Goal: Find specific page/section: Find specific page/section

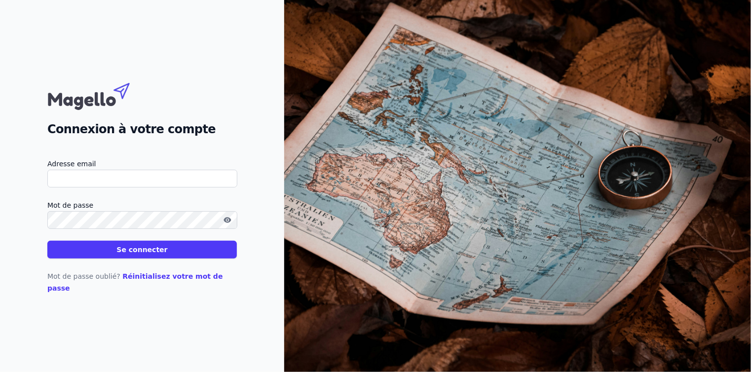
click at [115, 184] on input "Adresse email" at bounding box center [142, 179] width 190 height 18
type input "[EMAIL_ADDRESS][DOMAIN_NAME]"
click at [108, 259] on button "Se connecter" at bounding box center [142, 250] width 190 height 18
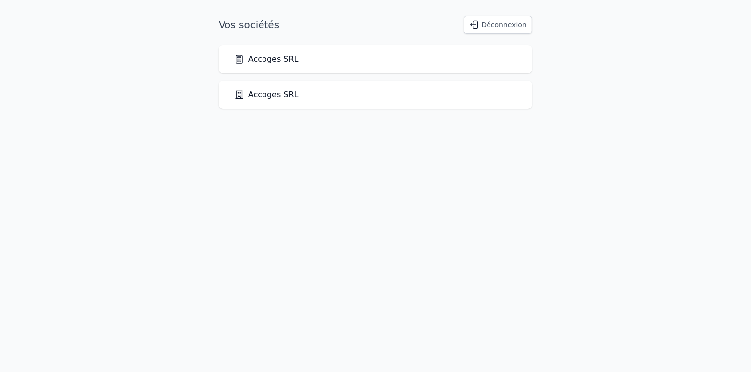
click at [263, 57] on link "Accoges SRL" at bounding box center [266, 59] width 64 height 12
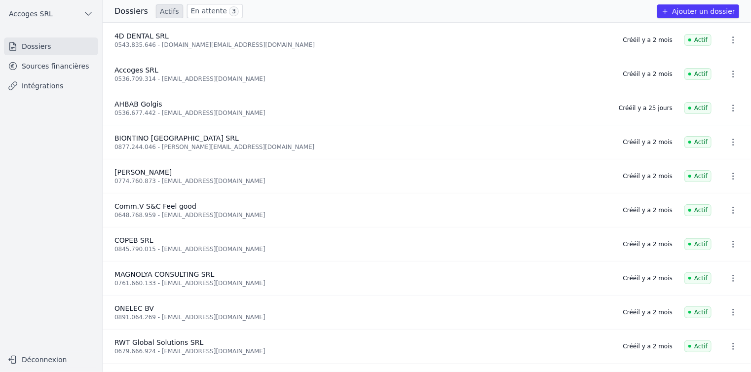
click at [58, 68] on link "Sources financières" at bounding box center [51, 66] width 94 height 18
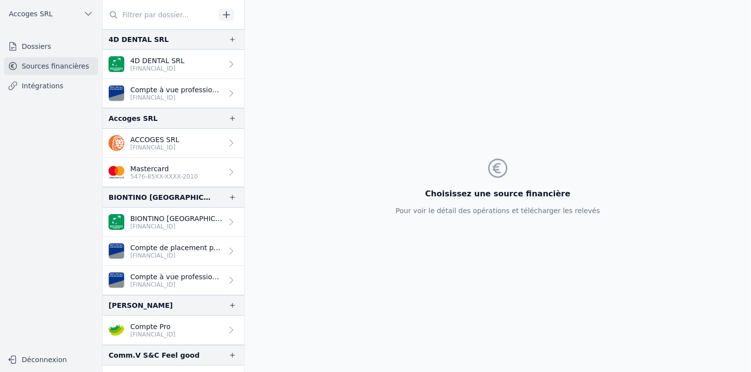
click at [178, 140] on p "ACCOGES SRL" at bounding box center [154, 140] width 49 height 10
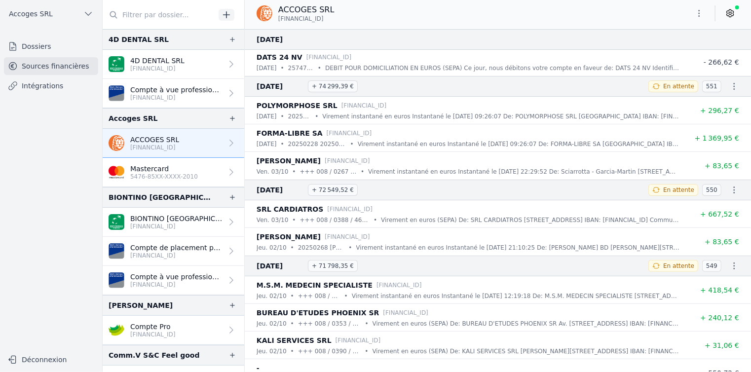
scroll to position [25, 0]
